Goal: Task Accomplishment & Management: Use online tool/utility

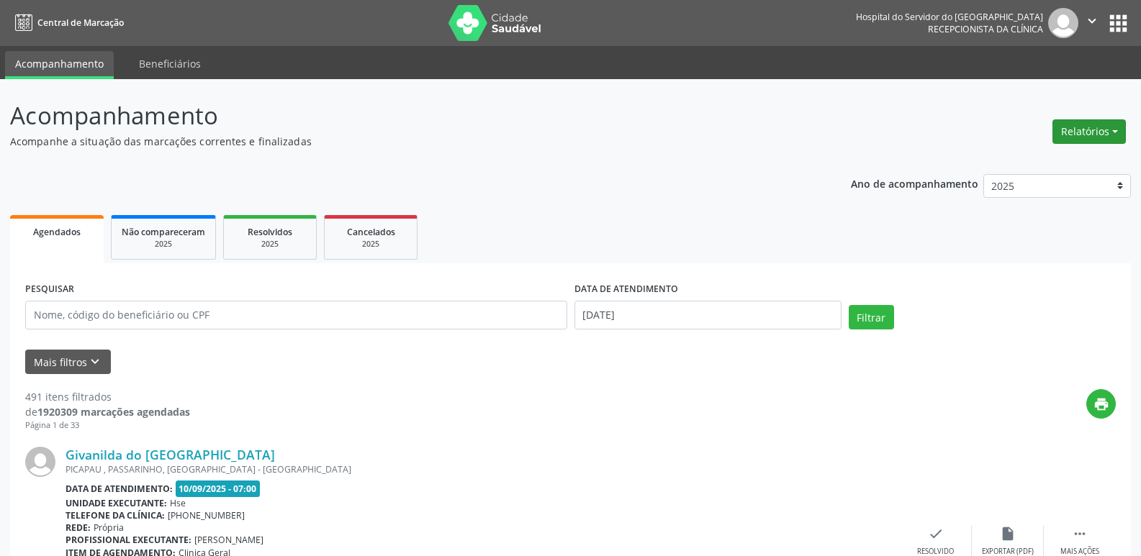
click at [1092, 127] on button "Relatórios" at bounding box center [1088, 132] width 73 height 24
click at [1040, 168] on link "Agendamentos" at bounding box center [1049, 163] width 155 height 20
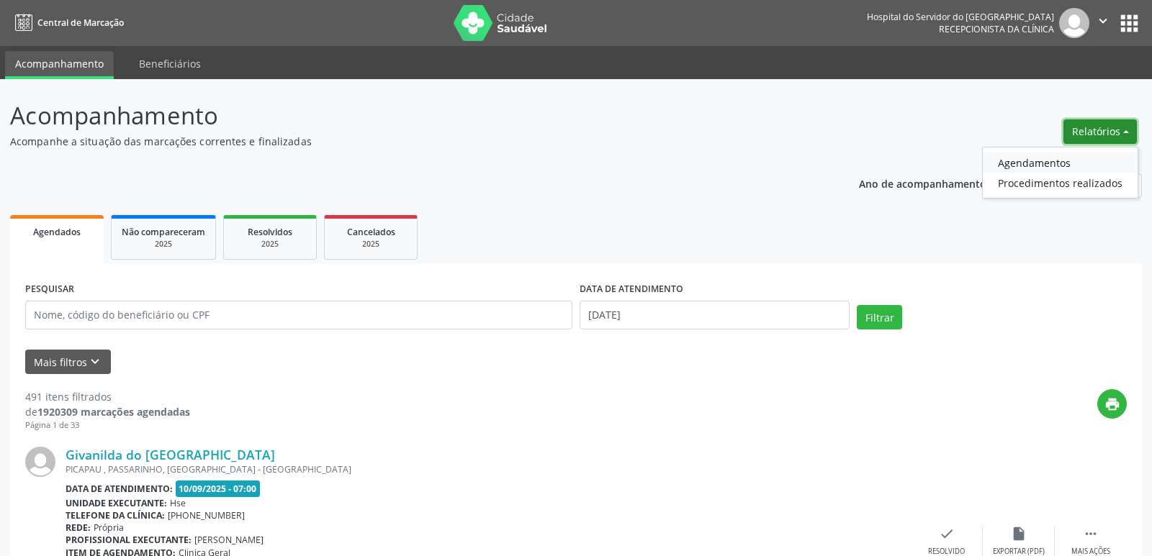
select select "8"
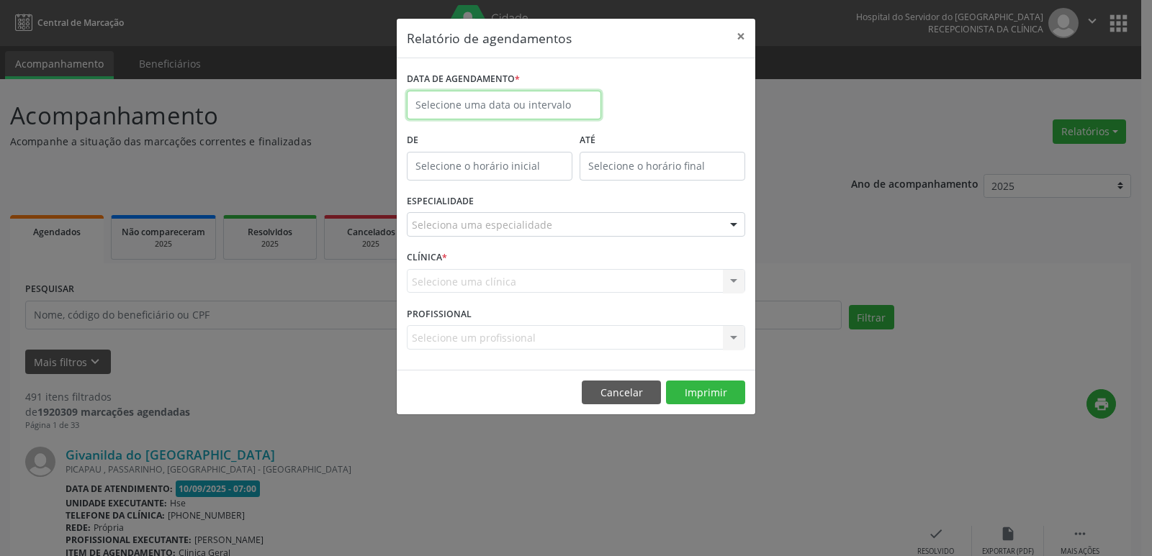
click at [461, 104] on input "text" at bounding box center [504, 105] width 194 height 29
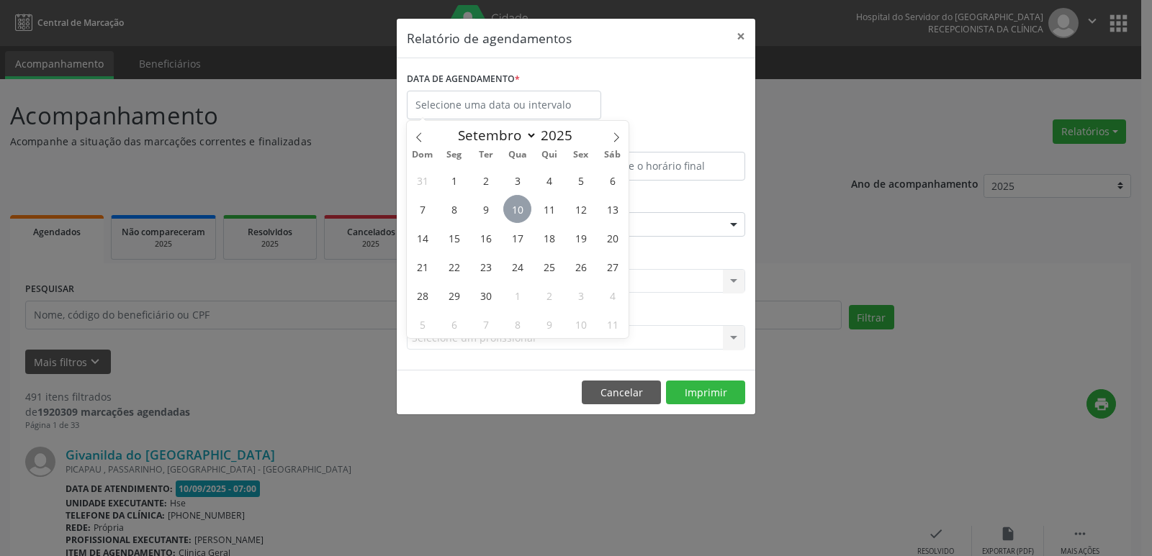
click at [520, 213] on span "10" at bounding box center [517, 209] width 28 height 28
type input "[DATE]"
click at [518, 206] on span "10" at bounding box center [517, 209] width 28 height 28
click at [518, 206] on div "ESPECIALIDADE Seleciona uma especialidade Todas as especialidades Alergologia A…" at bounding box center [576, 219] width 346 height 56
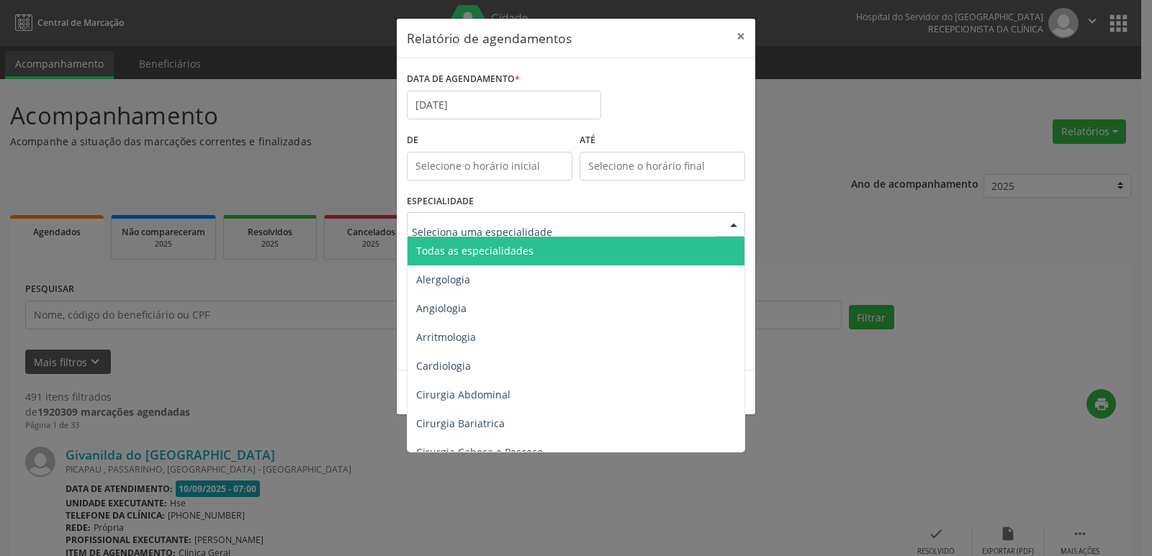
click at [474, 254] on span "Todas as especialidades" at bounding box center [474, 251] width 117 height 14
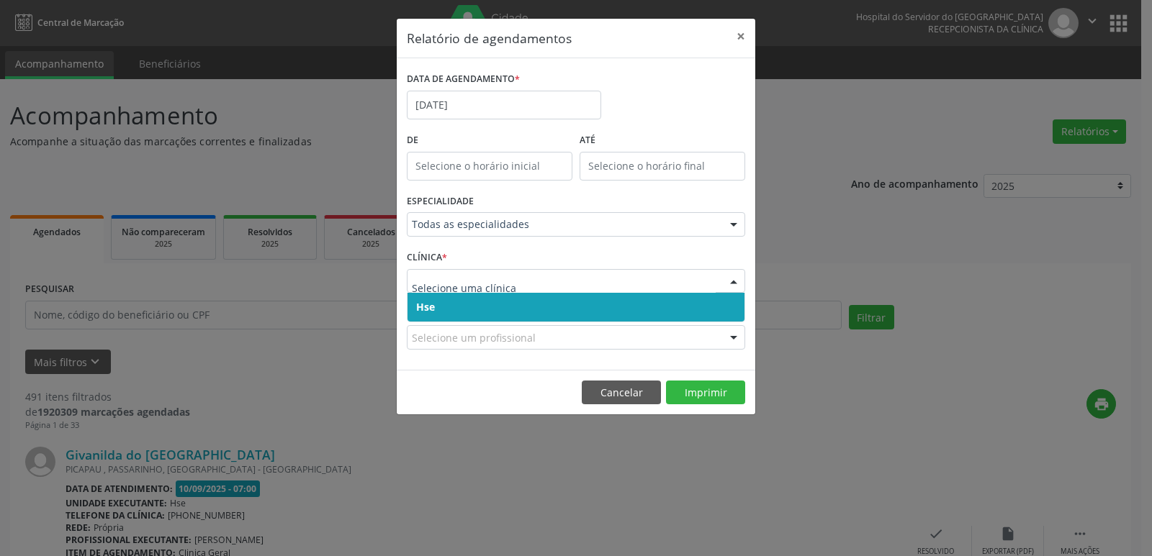
drag, startPoint x: 451, startPoint y: 309, endPoint x: 446, endPoint y: 296, distance: 14.2
click at [451, 310] on span "Hse" at bounding box center [575, 307] width 337 height 29
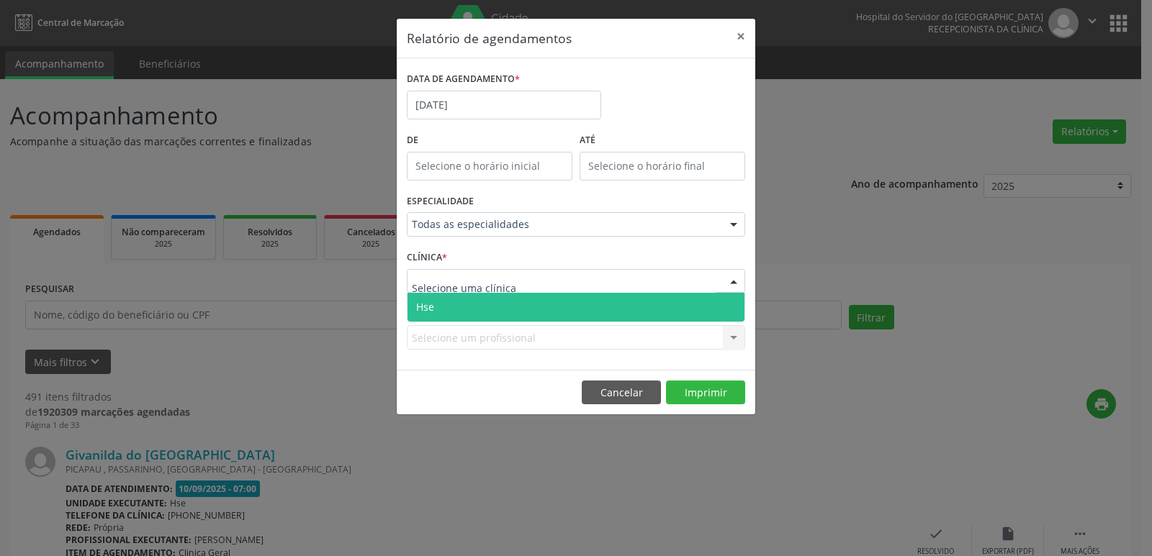
click at [450, 307] on span "Hse" at bounding box center [575, 307] width 337 height 29
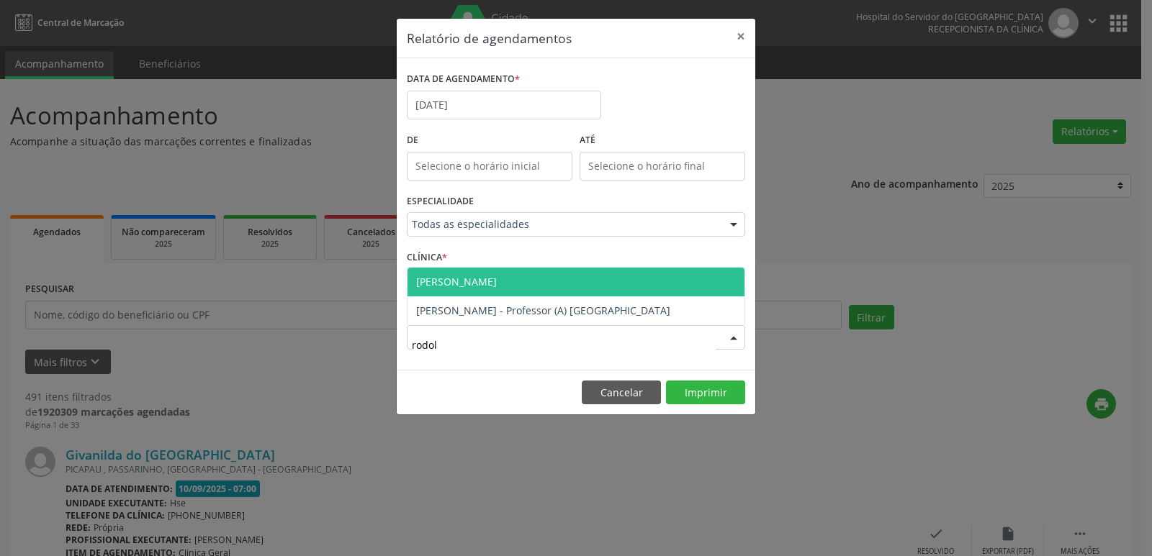
type input "rodolf"
click at [479, 283] on span "[PERSON_NAME]" at bounding box center [456, 282] width 81 height 14
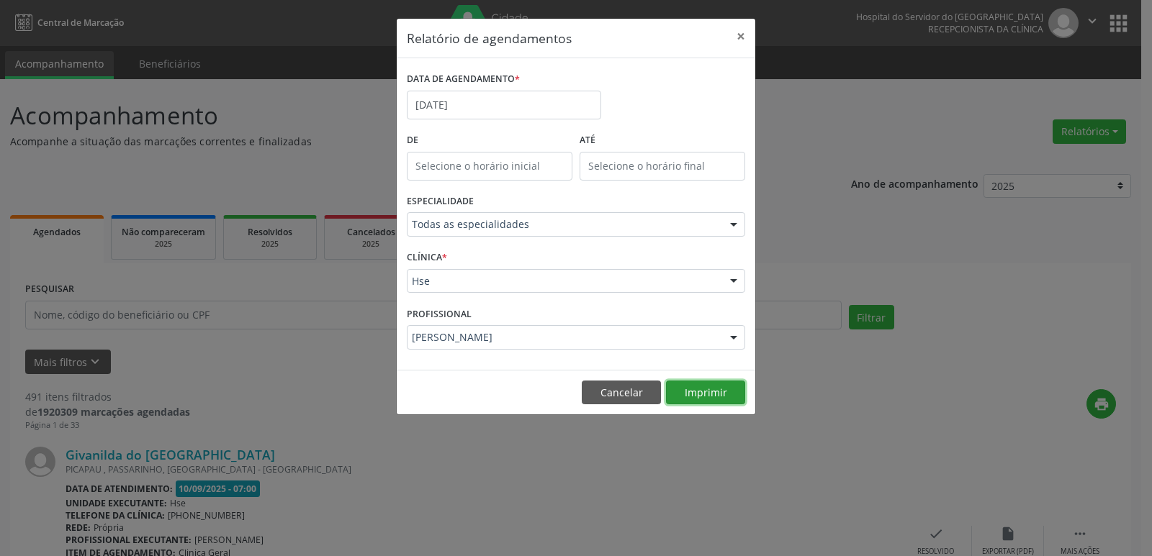
click at [692, 397] on button "Imprimir" at bounding box center [705, 393] width 79 height 24
